Goal: Find specific page/section: Find specific page/section

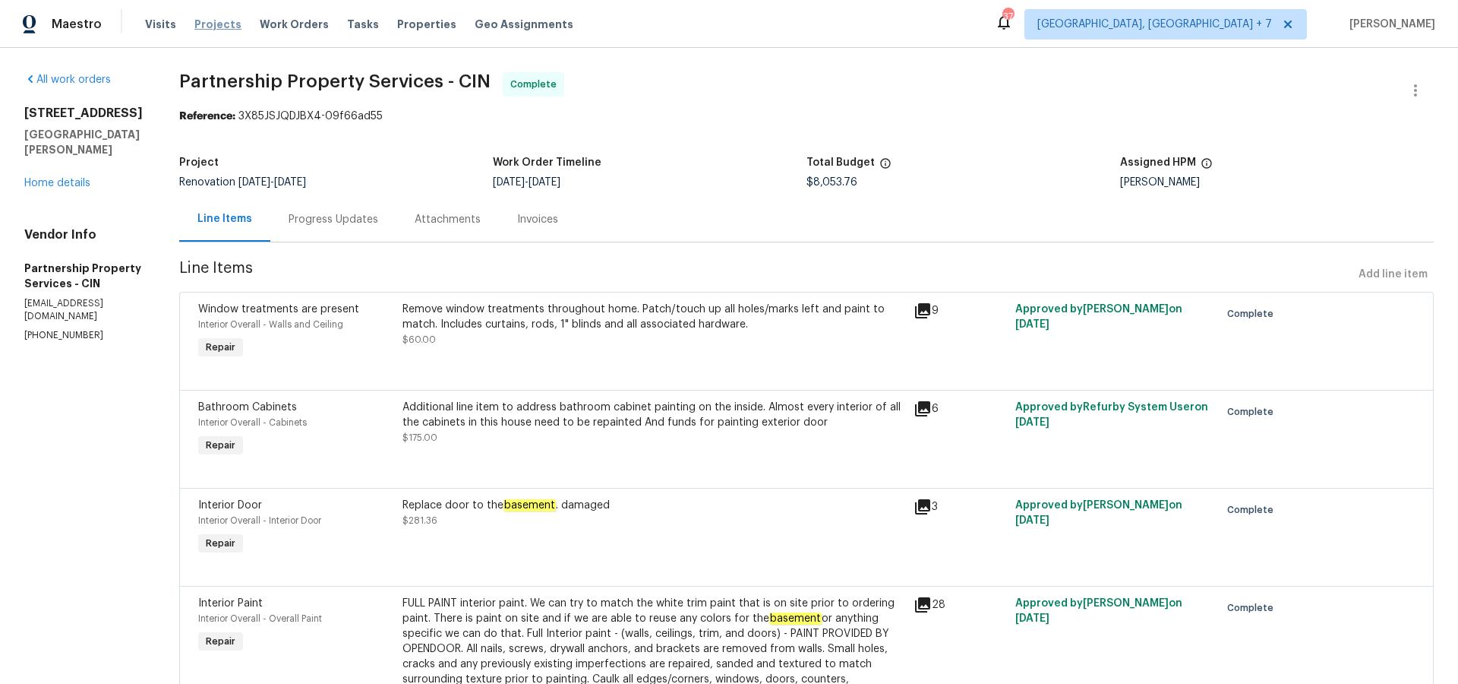
click at [213, 24] on span "Projects" at bounding box center [217, 24] width 47 height 15
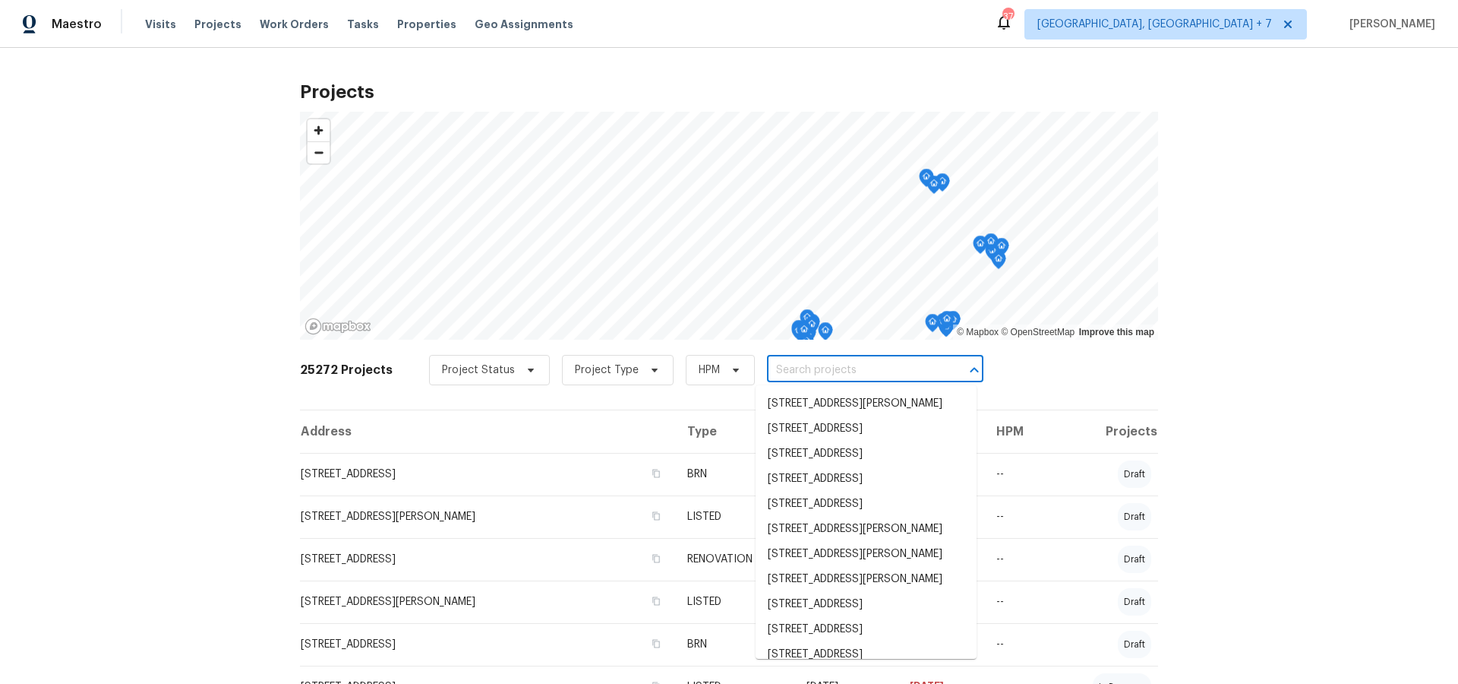
click at [840, 368] on input "text" at bounding box center [854, 371] width 174 height 24
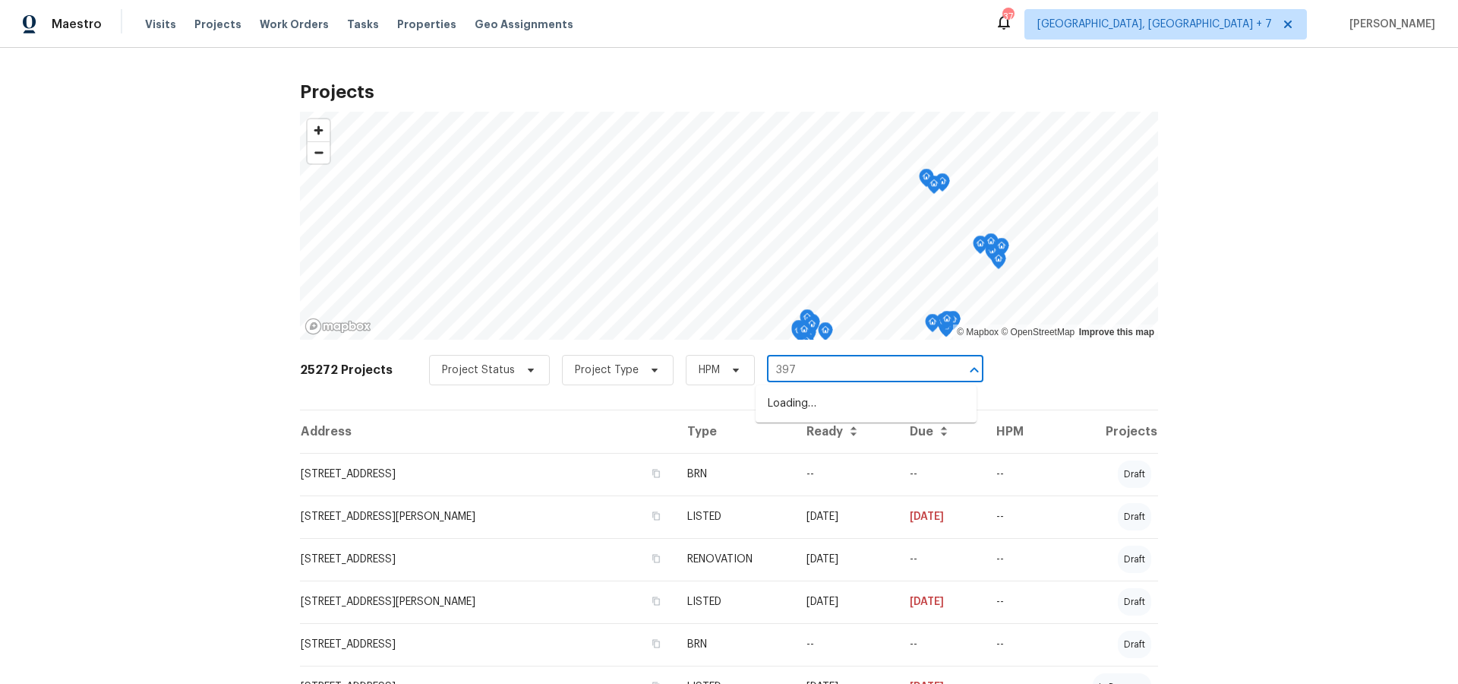
type input "3972"
click at [845, 454] on li "[STREET_ADDRESS]" at bounding box center [866, 444] width 221 height 25
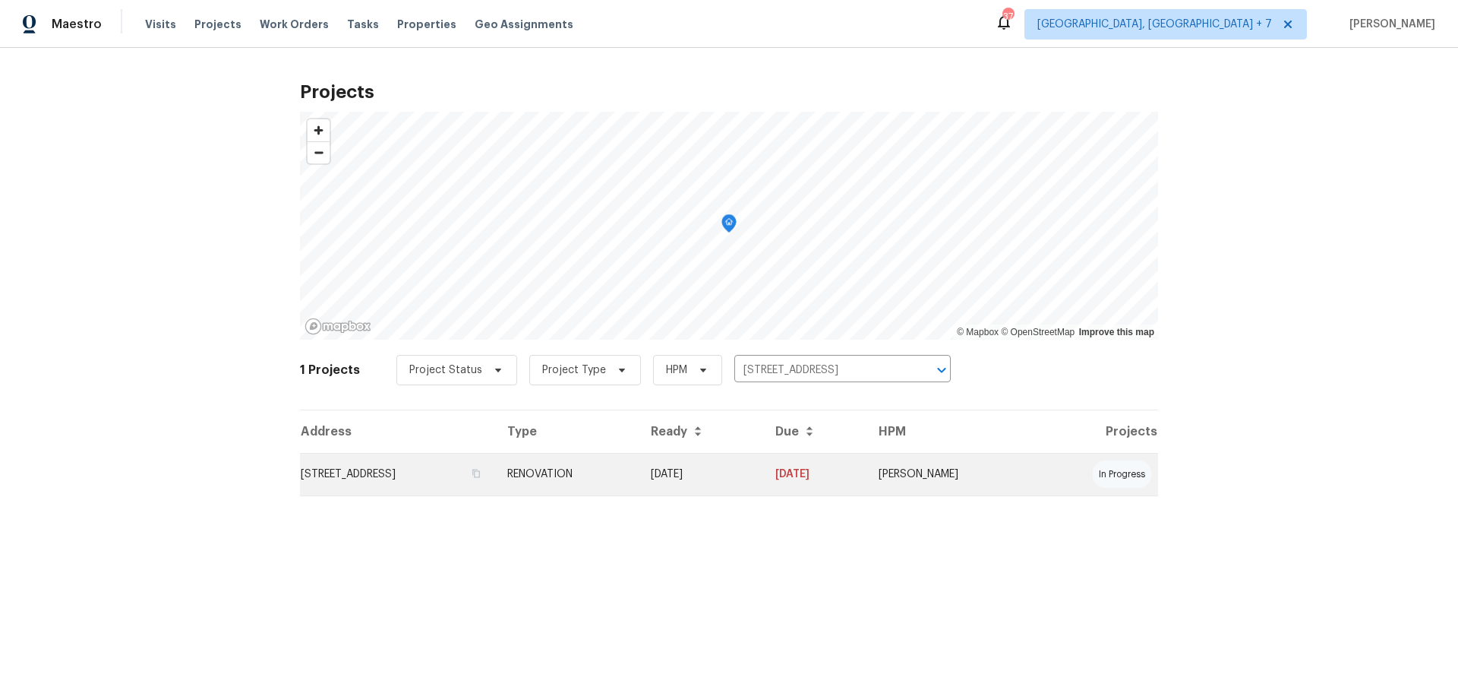
click at [495, 453] on td "[STREET_ADDRESS]" at bounding box center [397, 474] width 195 height 43
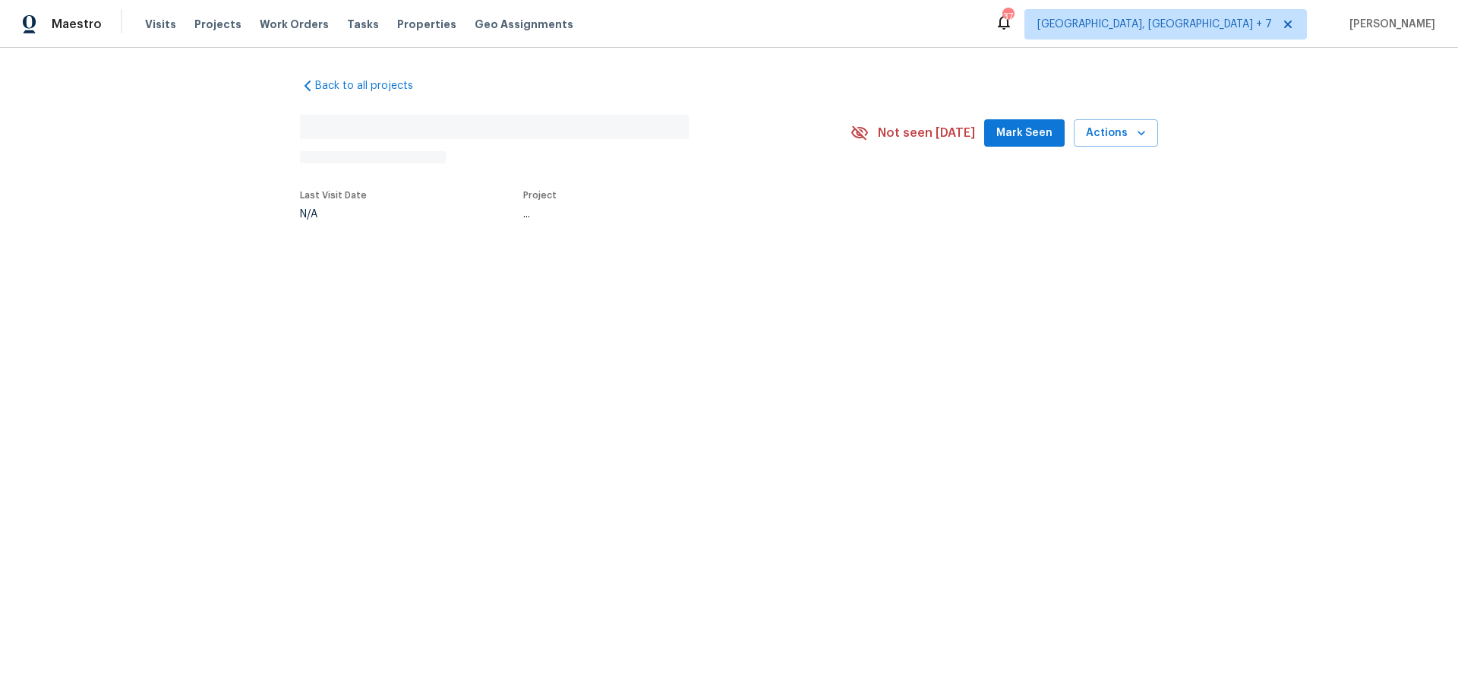
click at [626, 320] on html "Maestro Visits Projects Work Orders Tasks Properties Geo Assignments [STREET_AD…" at bounding box center [729, 160] width 1458 height 320
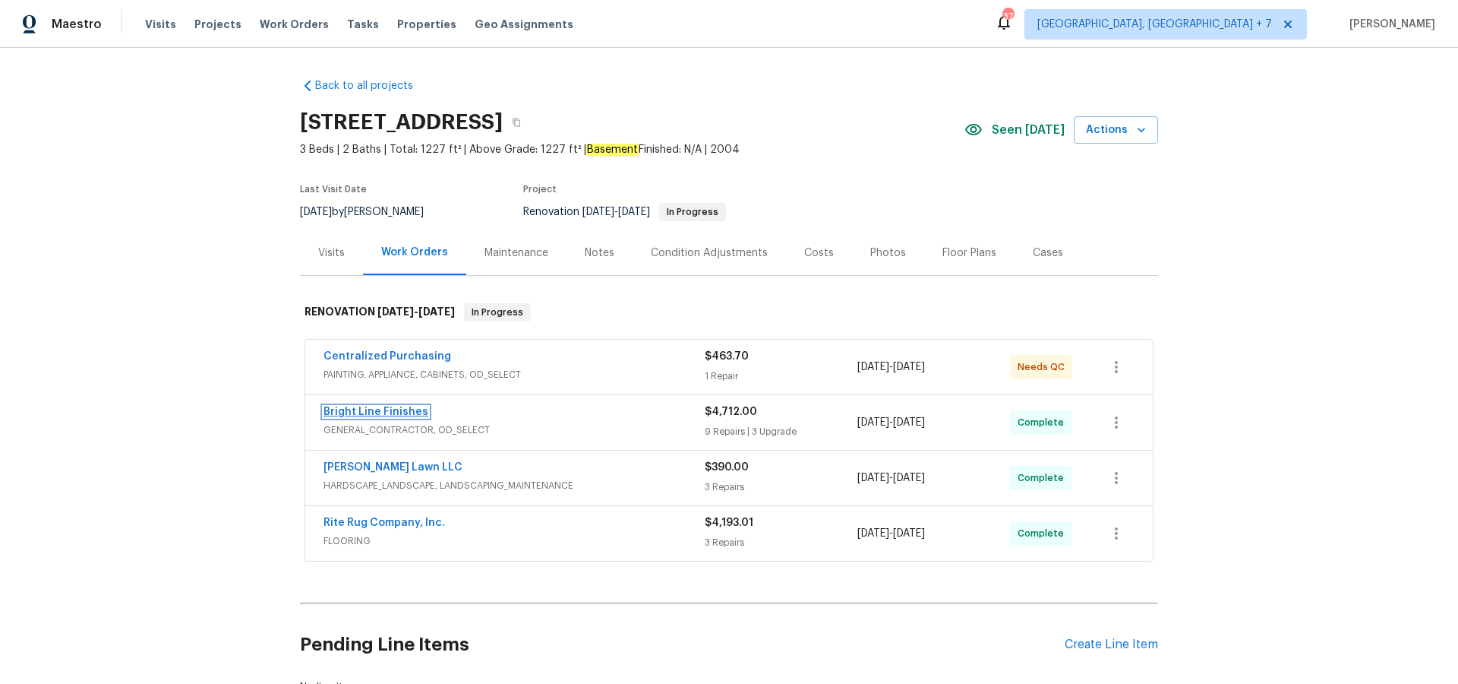
click at [396, 410] on link "Bright Line Finishes" at bounding box center [376, 411] width 105 height 11
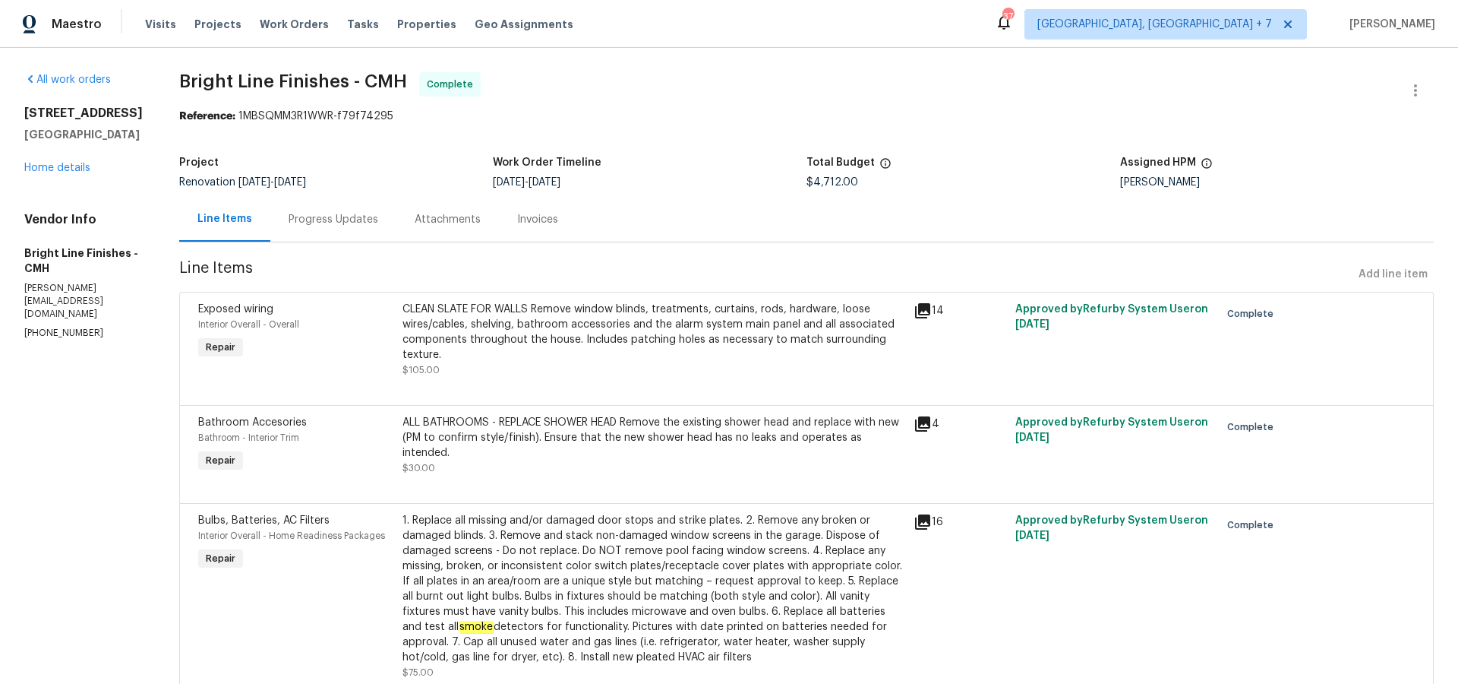
click at [52, 175] on div "[STREET_ADDRESS] Home details" at bounding box center [83, 141] width 119 height 70
click at [52, 173] on link "Home details" at bounding box center [57, 168] width 66 height 11
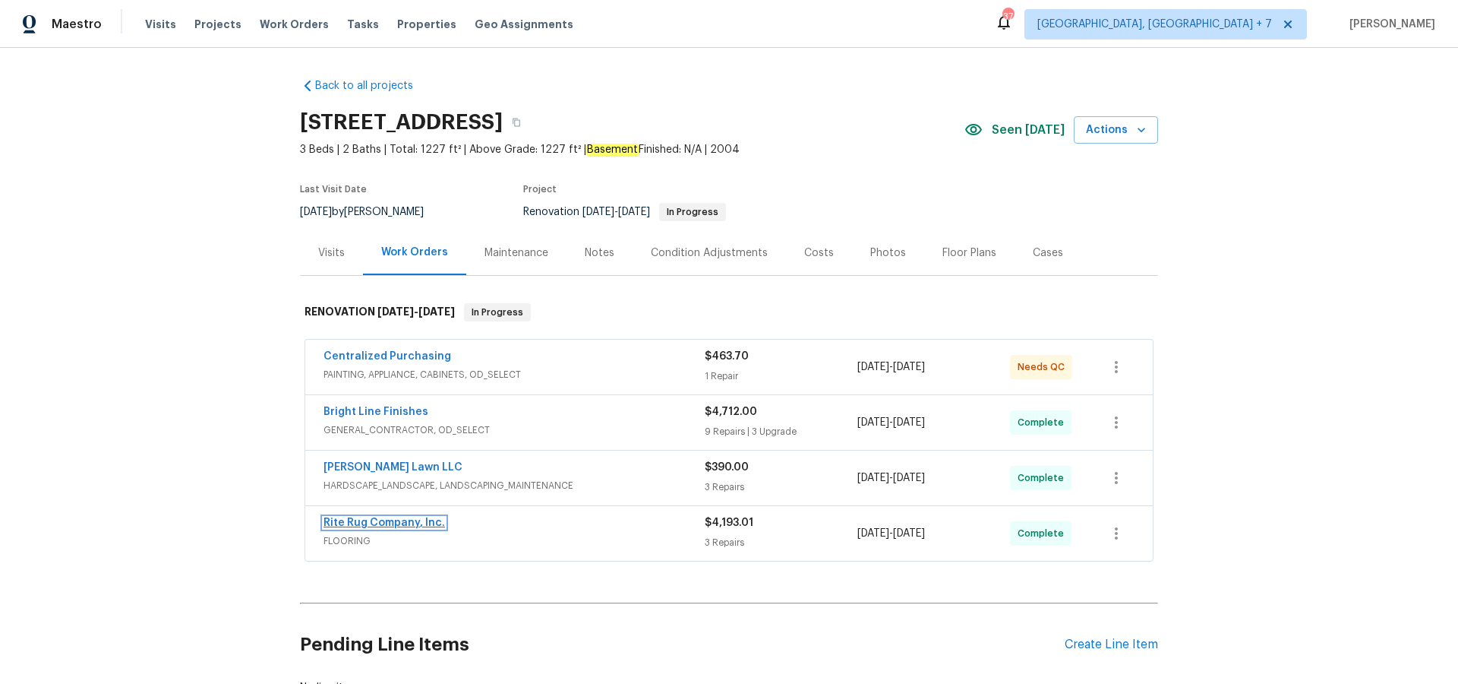
click at [391, 523] on link "Rite Rug Company, Inc." at bounding box center [385, 522] width 122 height 11
